Goal: Navigation & Orientation: Find specific page/section

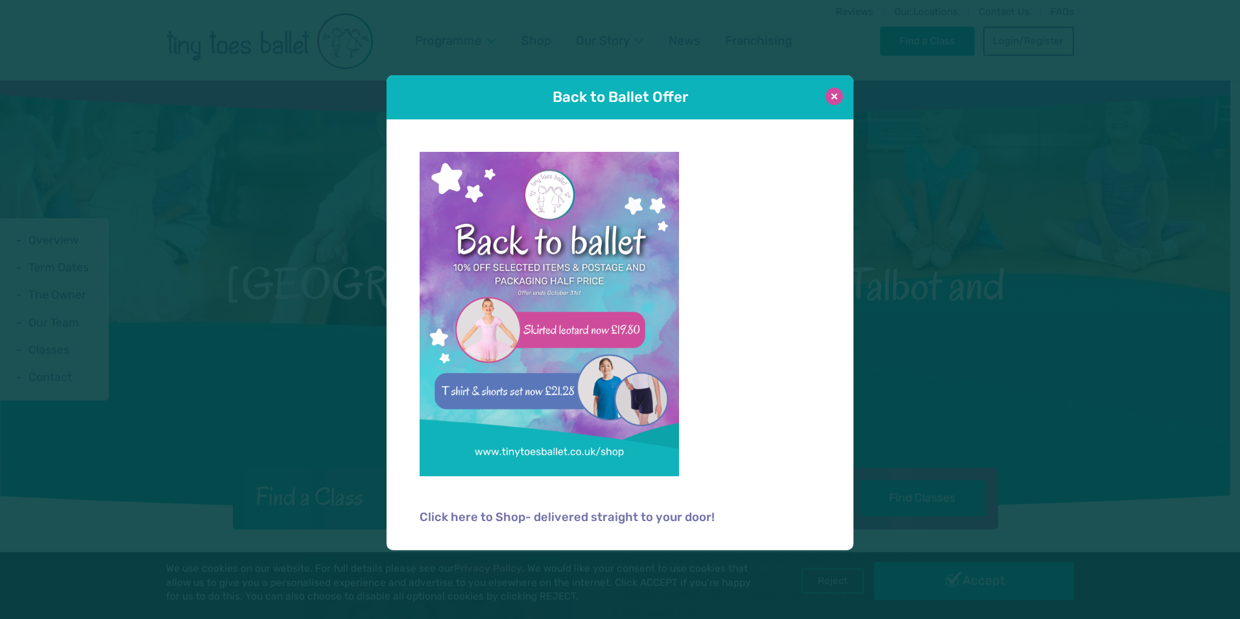
drag, startPoint x: 836, startPoint y: 98, endPoint x: 811, endPoint y: 144, distance: 52.8
click at [836, 98] on button at bounding box center [834, 97] width 18 height 18
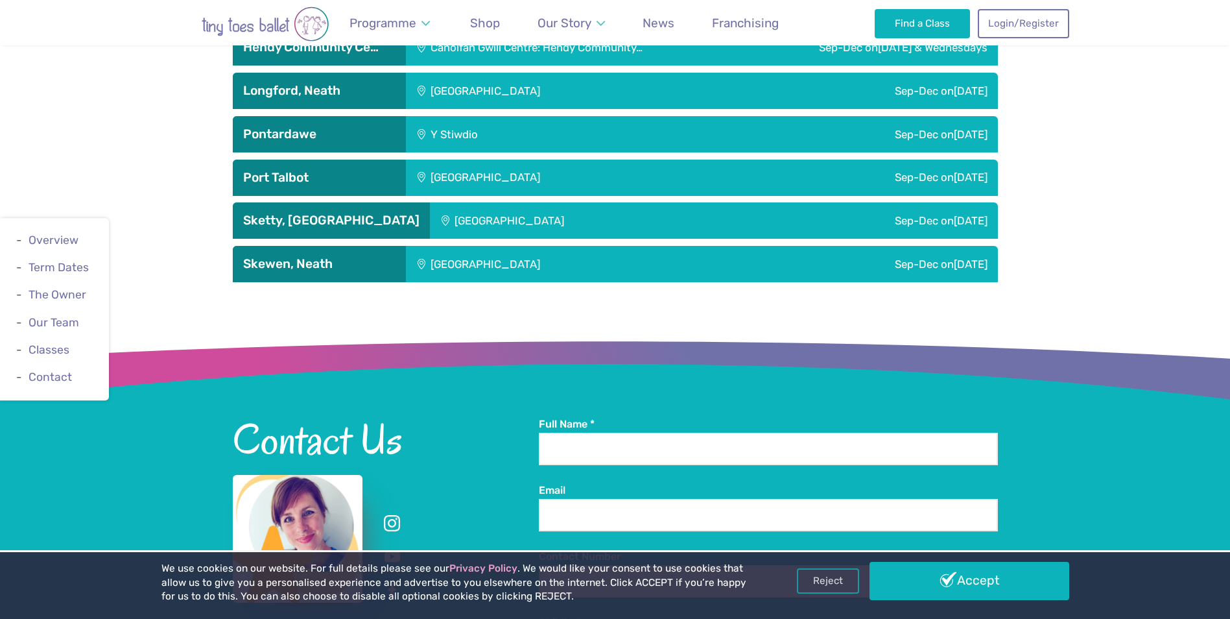
scroll to position [2270, 0]
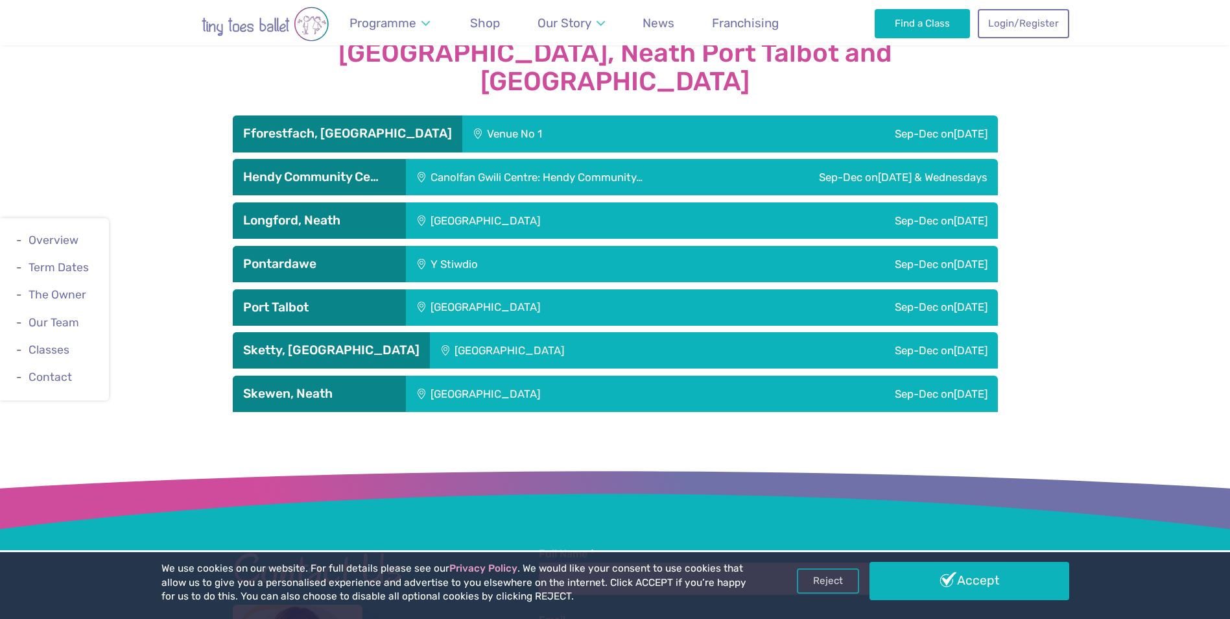
click at [471, 115] on div "Venue No 1" at bounding box center [581, 133] width 238 height 36
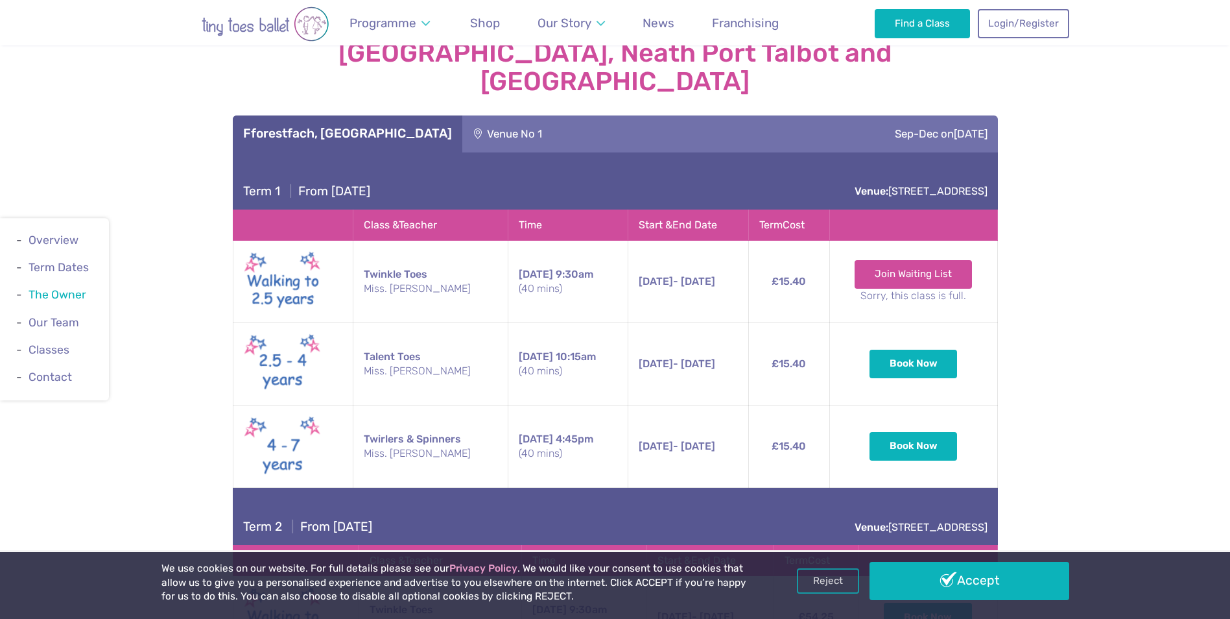
click at [51, 300] on link "The Owner" at bounding box center [58, 295] width 58 height 13
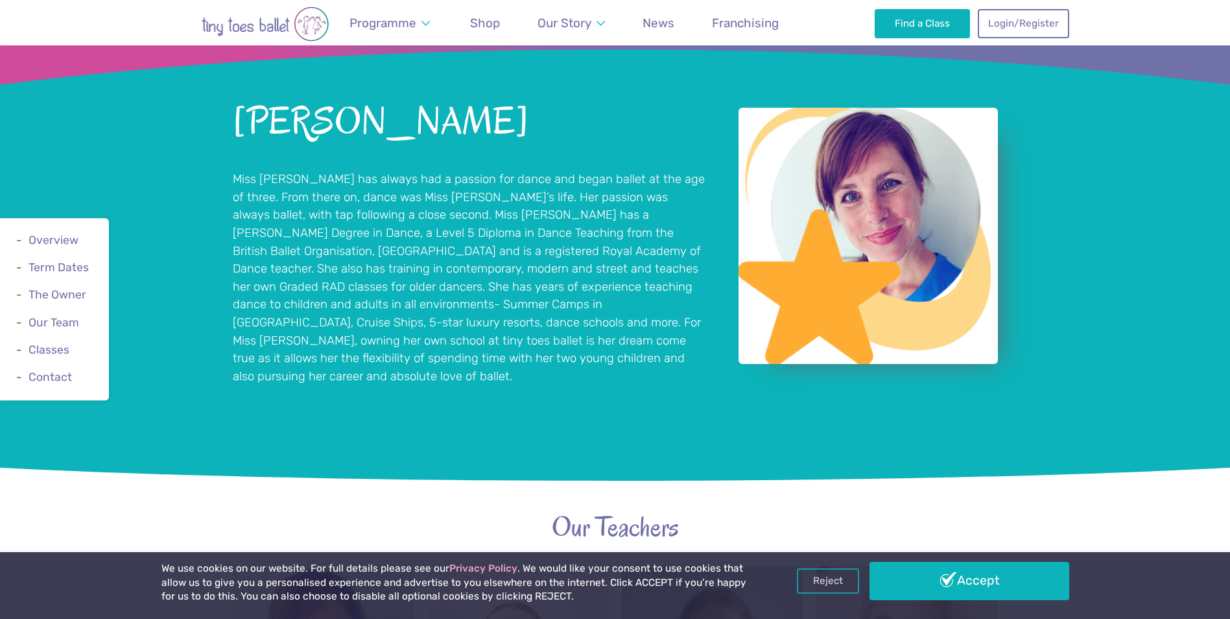
scroll to position [1026, 0]
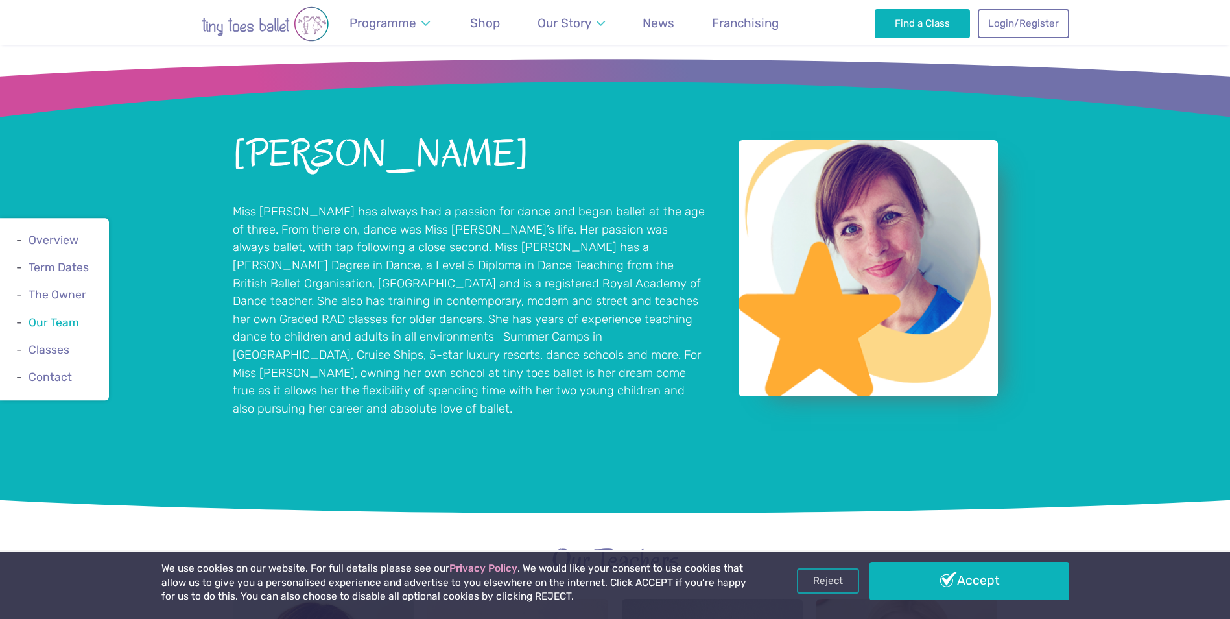
click at [53, 323] on link "Our Team" at bounding box center [54, 322] width 51 height 13
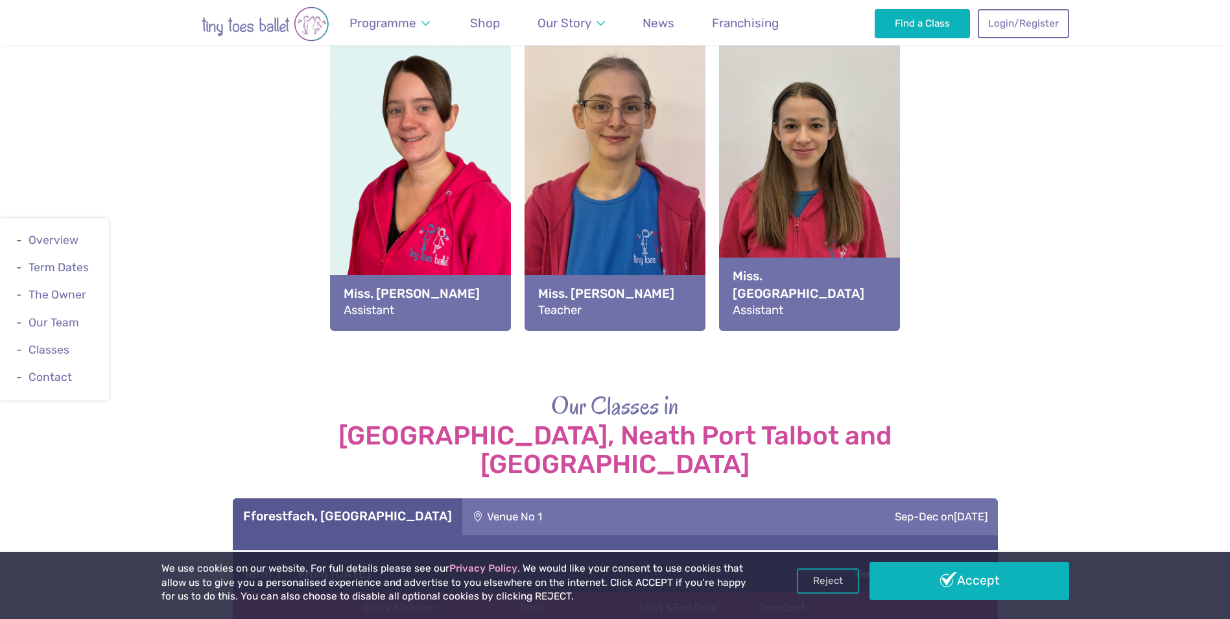
scroll to position [2017, 0]
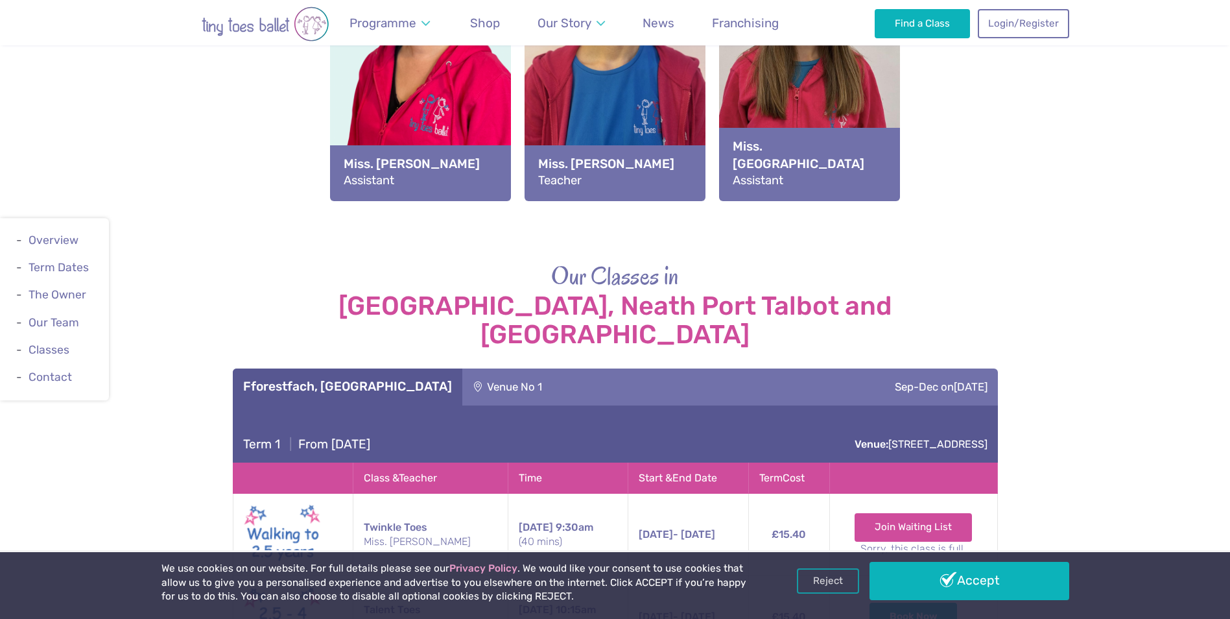
click at [497, 368] on div "Venue No 1" at bounding box center [581, 386] width 238 height 36
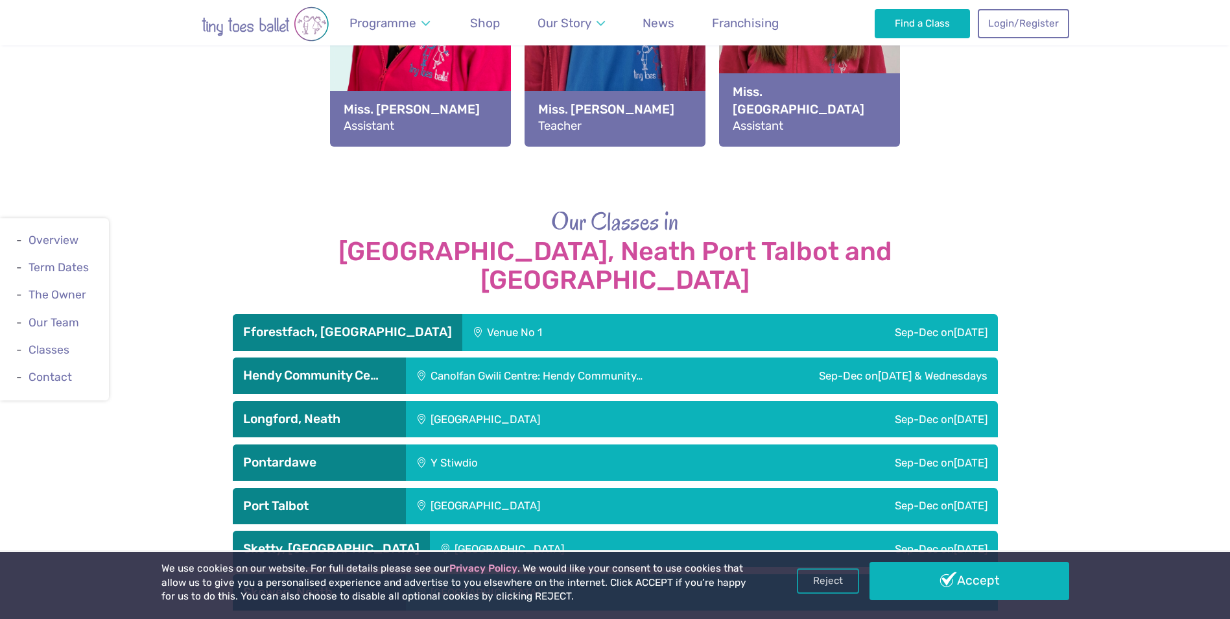
scroll to position [2146, 0]
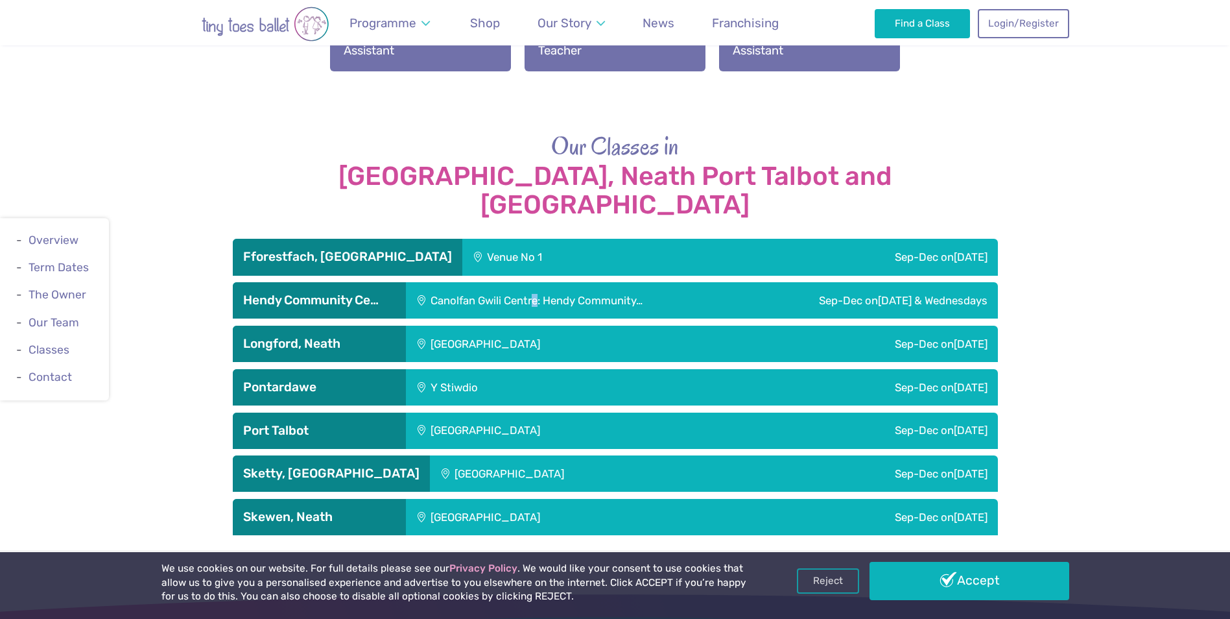
click at [536, 282] on div "Canolfan Gwili Centre: Hendy Community…" at bounding box center [573, 300] width 335 height 36
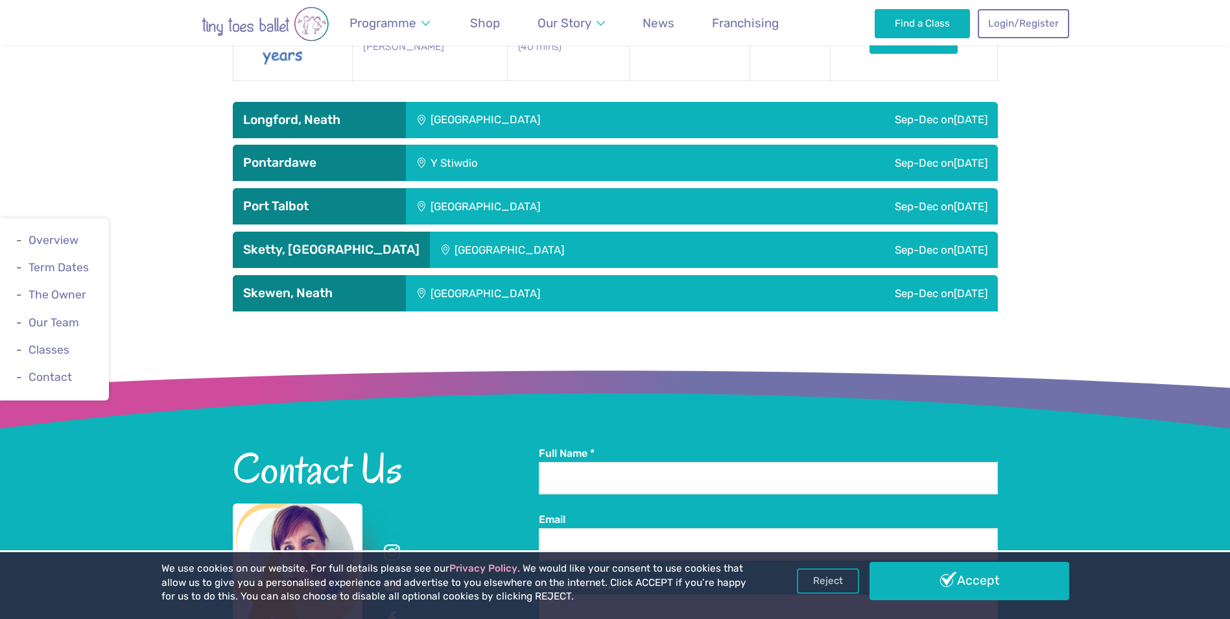
scroll to position [3767, 0]
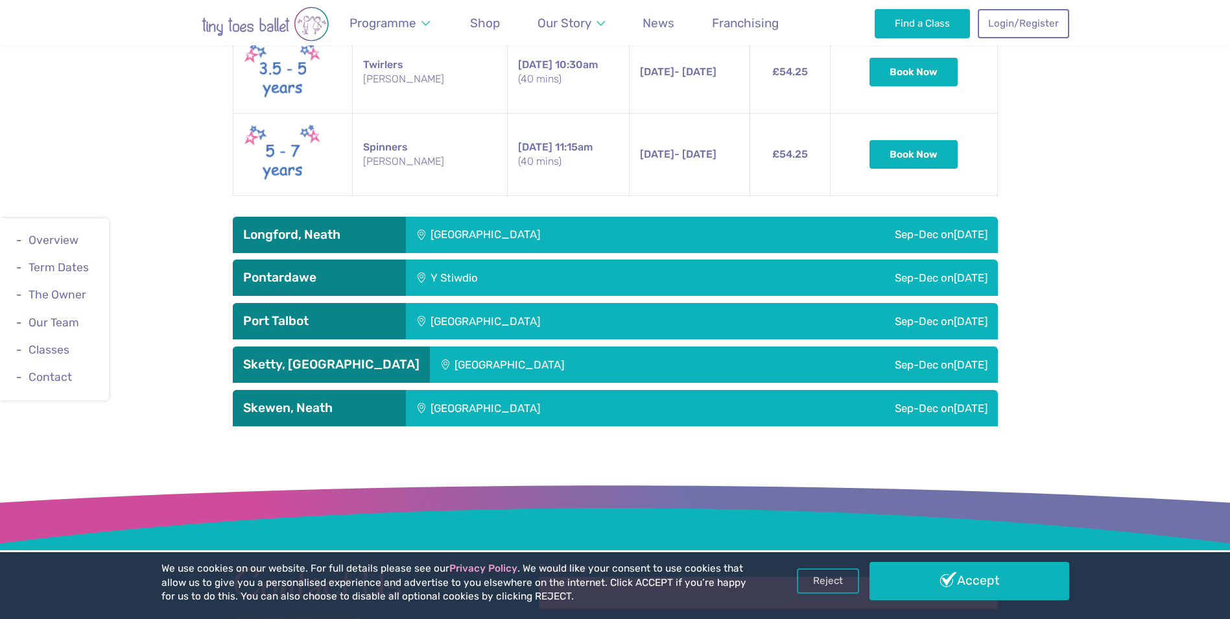
click at [477, 259] on div "Y Stiwdio" at bounding box center [531, 277] width 250 height 36
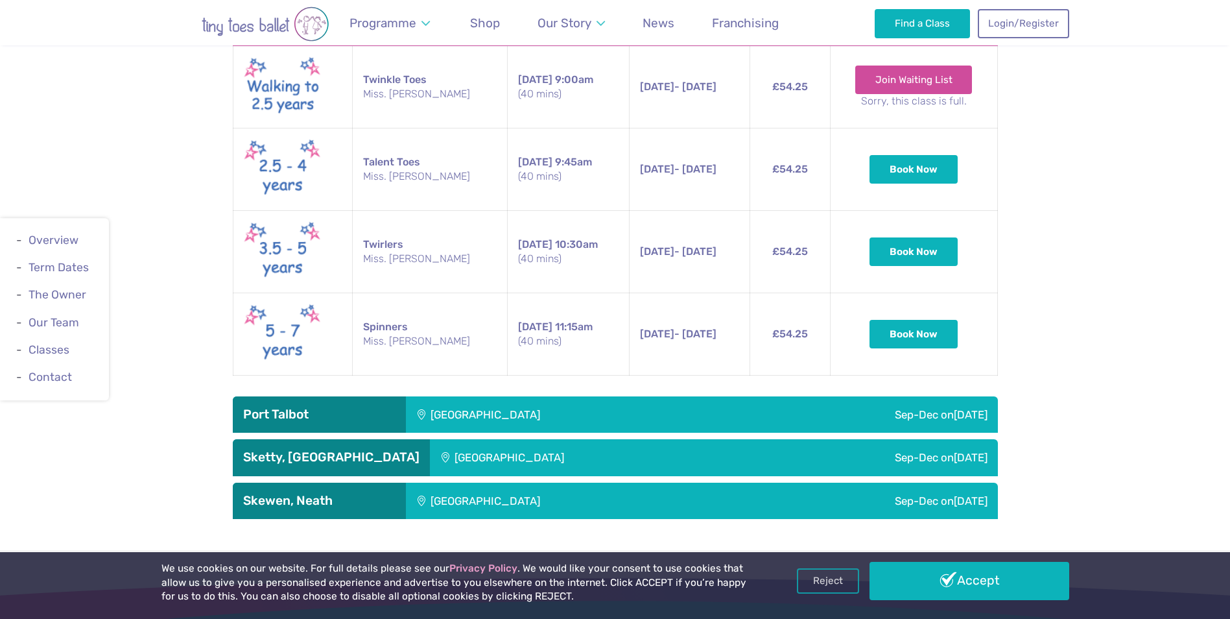
scroll to position [4546, 0]
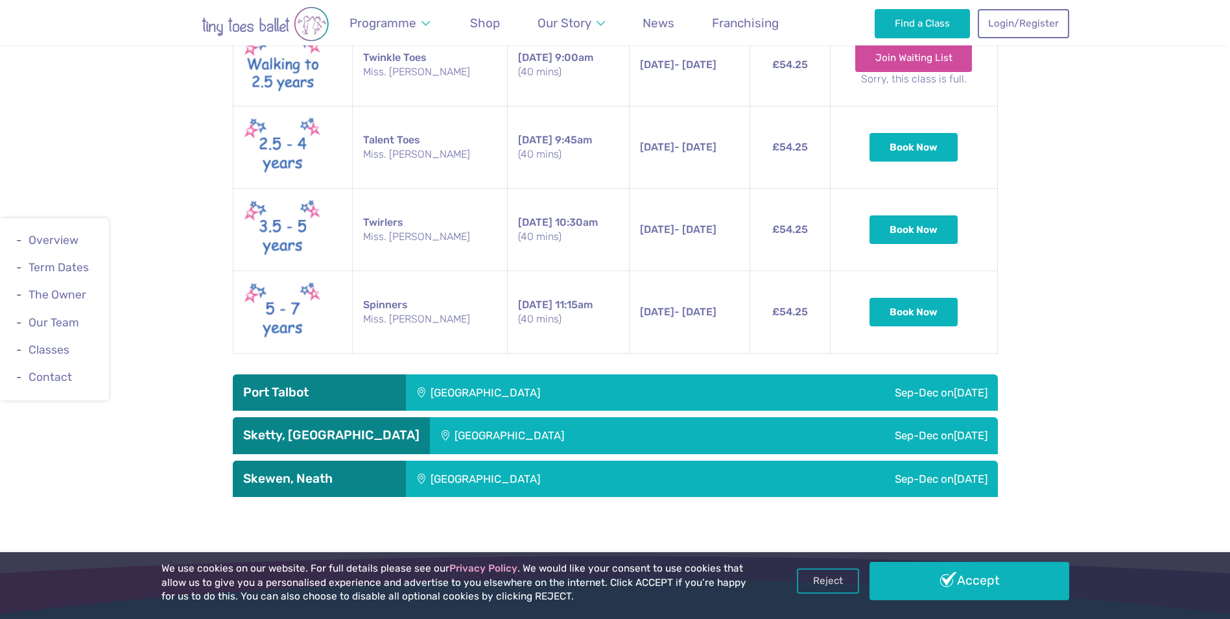
click at [450, 460] on div "[GEOGRAPHIC_DATA]" at bounding box center [572, 478] width 332 height 36
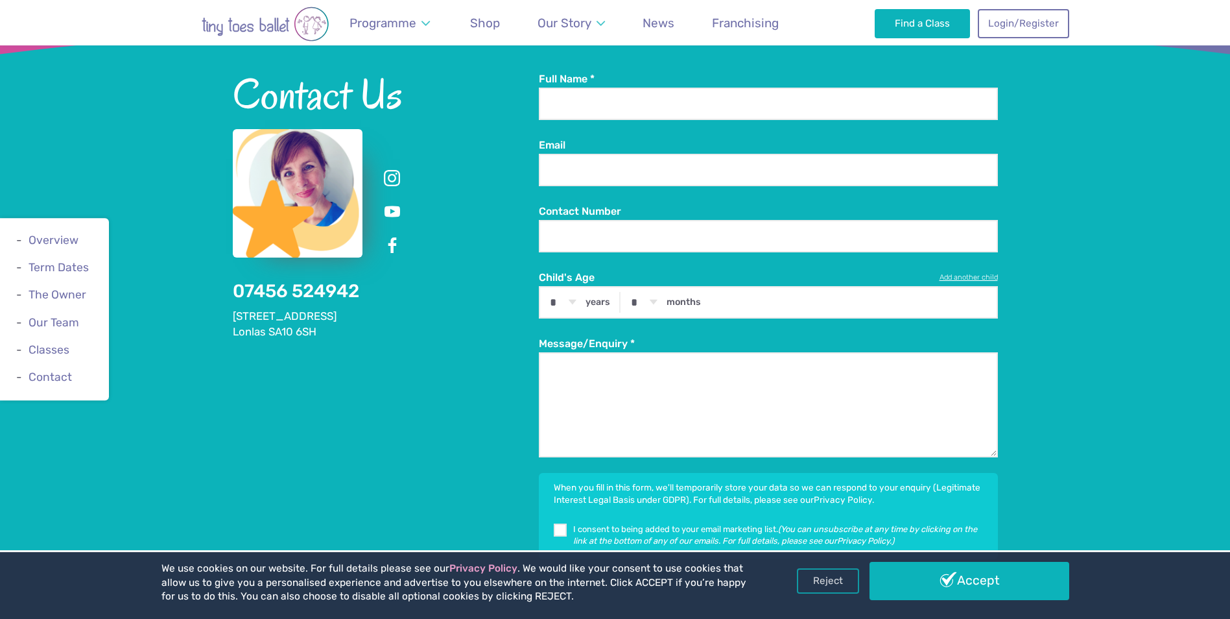
scroll to position [5648, 0]
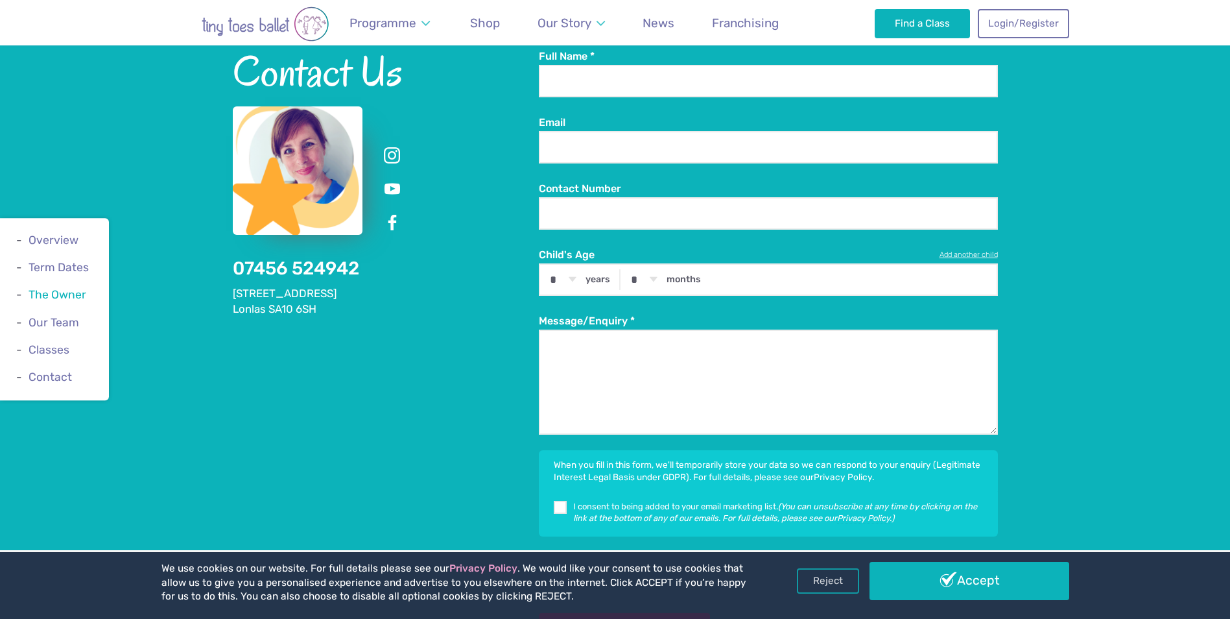
click at [59, 298] on link "The Owner" at bounding box center [58, 295] width 58 height 13
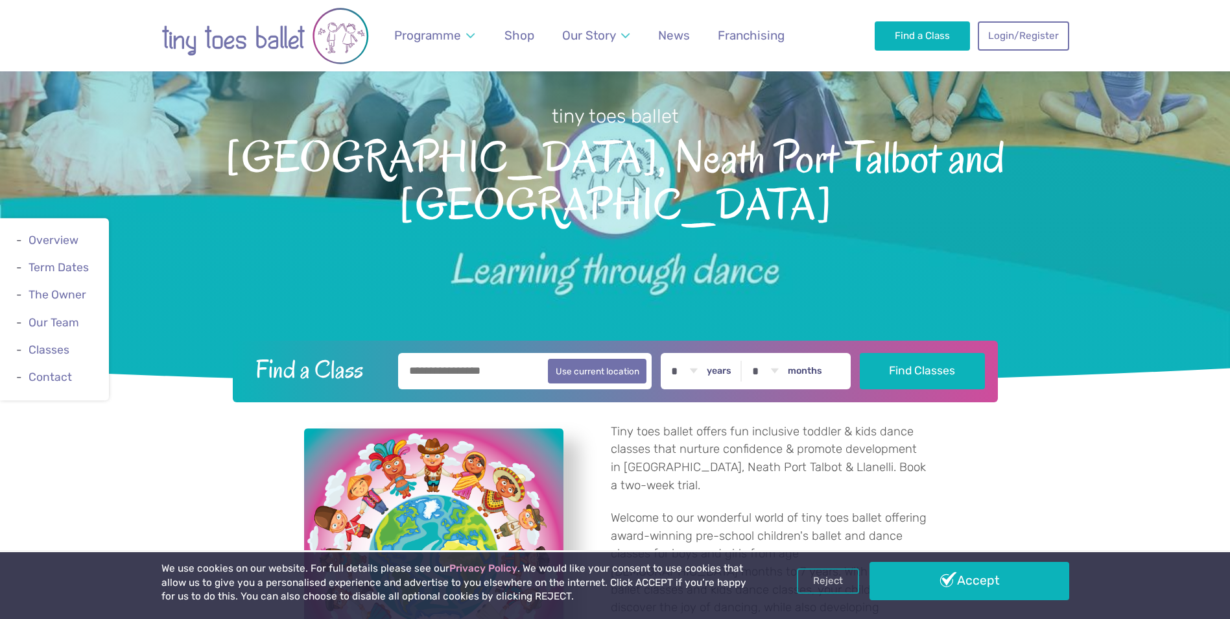
scroll to position [0, 0]
